Goal: Transaction & Acquisition: Register for event/course

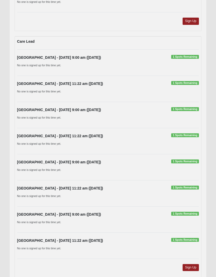
scroll to position [1297, 0]
click at [193, 271] on link "Sign Up" at bounding box center [191, 267] width 17 height 7
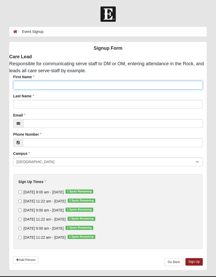
click at [18, 84] on input "First Name" at bounding box center [108, 85] width 190 height 9
type input "[PERSON_NAME]"
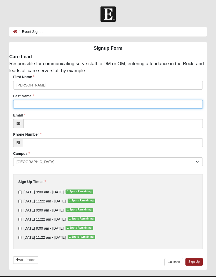
click at [27, 105] on input "Last Name" at bounding box center [108, 104] width 190 height 9
type input "[PERSON_NAME]"
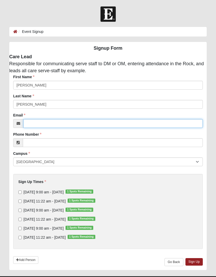
click at [32, 126] on input "Email" at bounding box center [113, 123] width 180 height 9
type input "[EMAIL_ADDRESS][DOMAIN_NAME]"
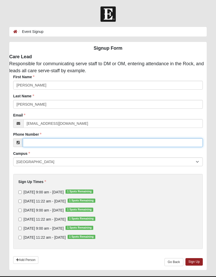
click at [29, 143] on input "Phone Number" at bounding box center [113, 142] width 180 height 9
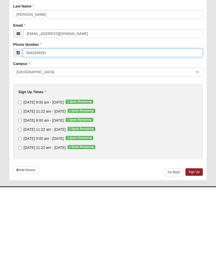
type input "9043339281"
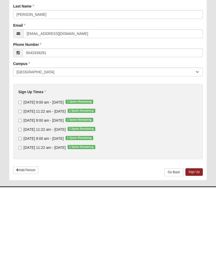
click at [22, 191] on input "[DATE] 9:00 am - [DATE] 1 Spots Remaining" at bounding box center [19, 192] width 3 height 3
checkbox input "true"
type input "[PHONE_NUMBER]"
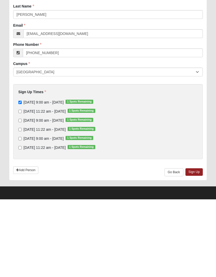
click at [195, 246] on link "Sign Up" at bounding box center [194, 250] width 18 height 8
